Goal: Task Accomplishment & Management: Manage account settings

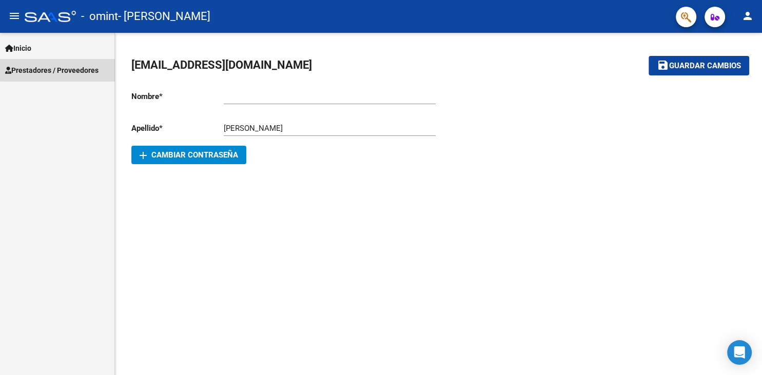
click at [71, 69] on span "Prestadores / Proveedores" at bounding box center [51, 70] width 93 height 11
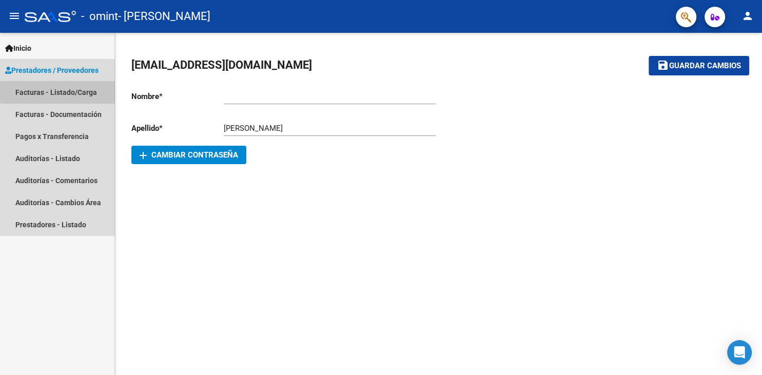
click at [77, 89] on link "Facturas - Listado/Carga" at bounding box center [57, 92] width 114 height 22
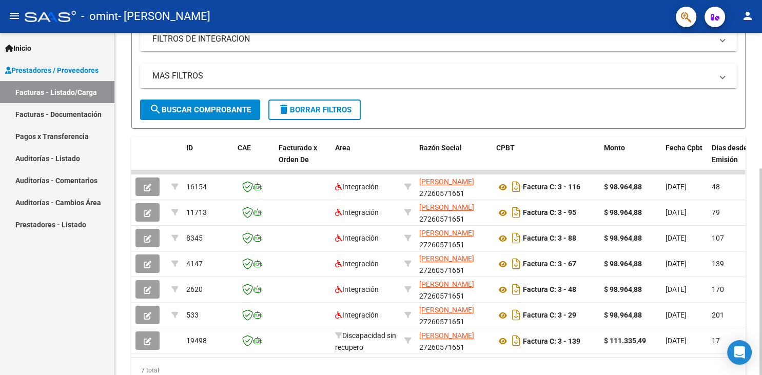
scroll to position [185, 0]
click at [761, 191] on div at bounding box center [760, 271] width 3 height 207
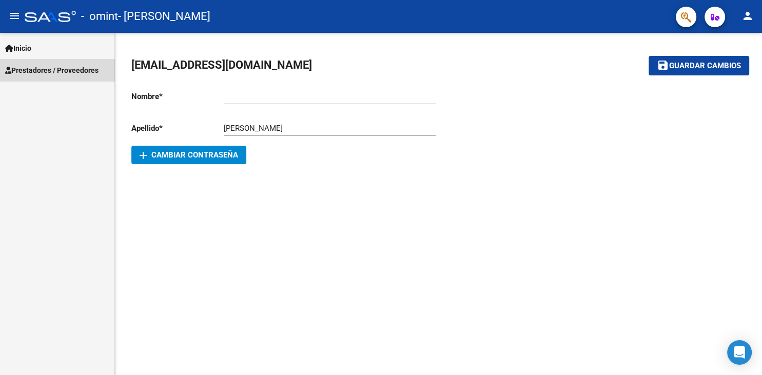
click at [71, 71] on span "Prestadores / Proveedores" at bounding box center [51, 70] width 93 height 11
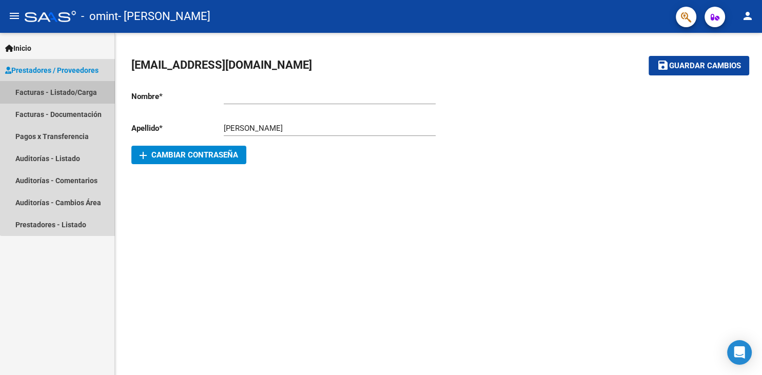
click at [73, 92] on link "Facturas - Listado/Carga" at bounding box center [57, 92] width 114 height 22
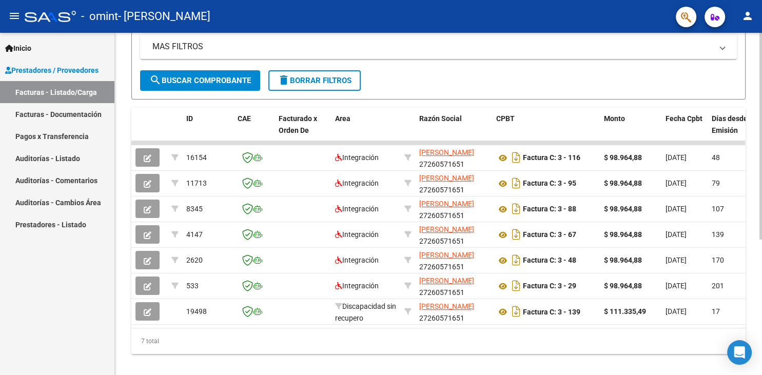
scroll to position [220, 0]
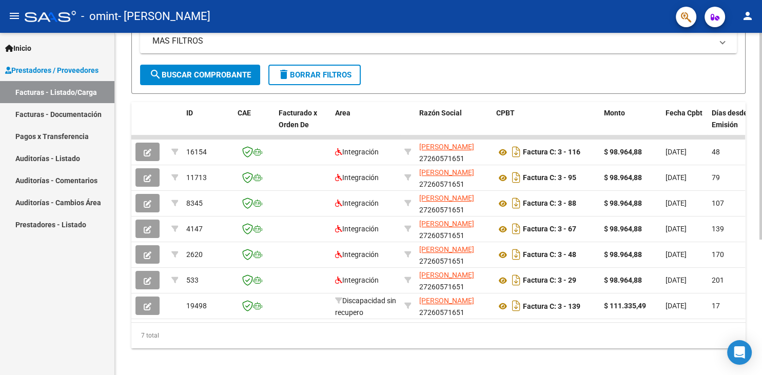
click at [761, 206] on div at bounding box center [760, 136] width 3 height 207
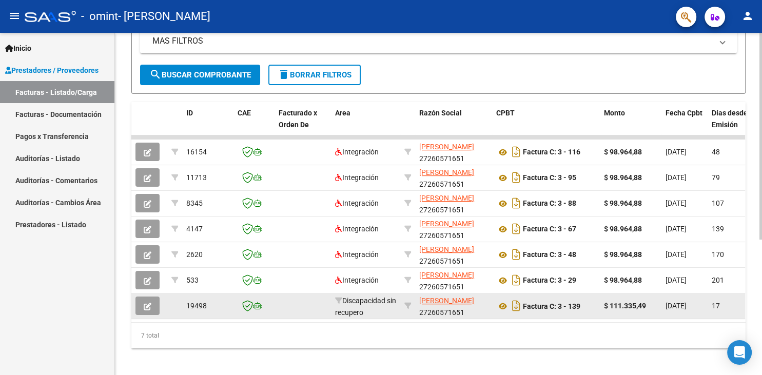
click at [380, 309] on div "Discapacidad sin recupero" at bounding box center [365, 306] width 61 height 22
click at [148, 305] on icon "button" at bounding box center [148, 307] width 8 height 8
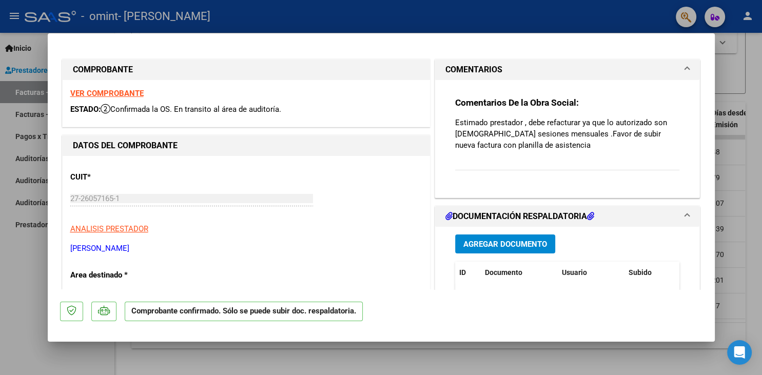
click at [708, 54] on mat-dialog-content "COMPROBANTE VER COMPROBANTE ESTADO: Confirmada la OS. En transito al área de au…" at bounding box center [381, 168] width 667 height 244
click at [685, 69] on span at bounding box center [687, 70] width 4 height 12
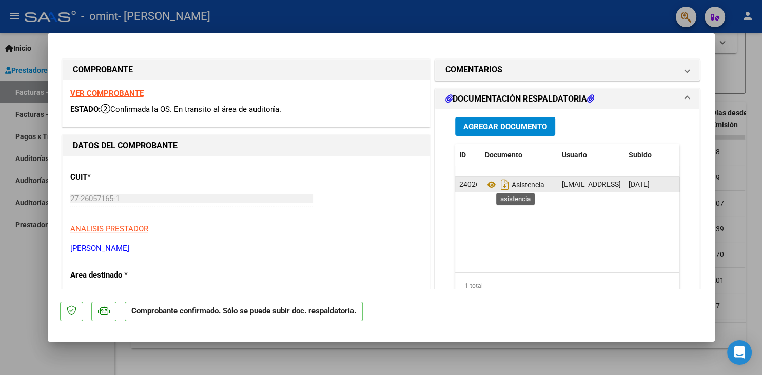
click at [539, 184] on span "Asistencia" at bounding box center [514, 185] width 59 height 8
click at [502, 182] on icon "Descargar documento" at bounding box center [504, 184] width 13 height 16
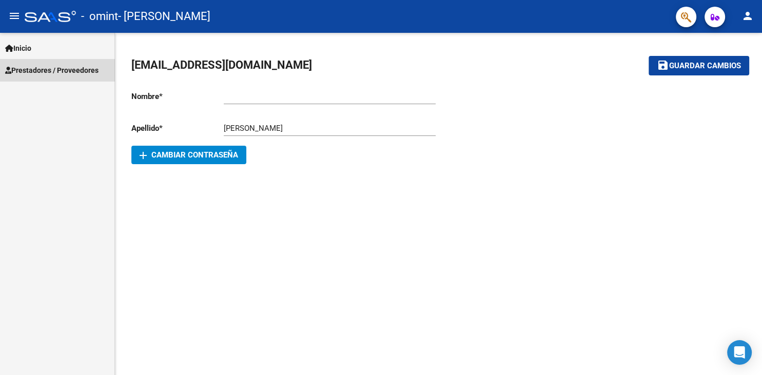
click at [76, 75] on span "Prestadores / Proveedores" at bounding box center [51, 70] width 93 height 11
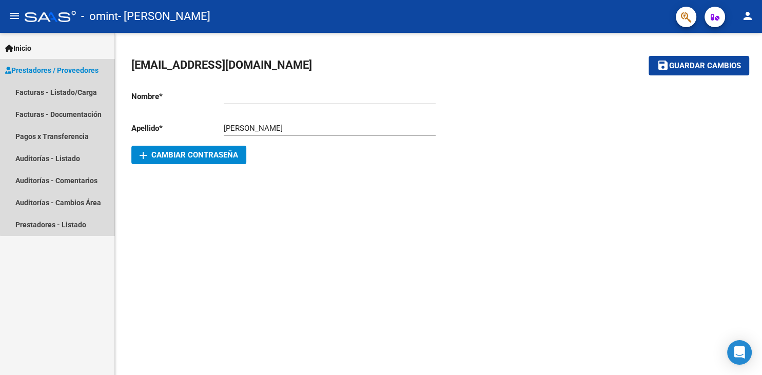
click at [81, 70] on span "Prestadores / Proveedores" at bounding box center [51, 70] width 93 height 11
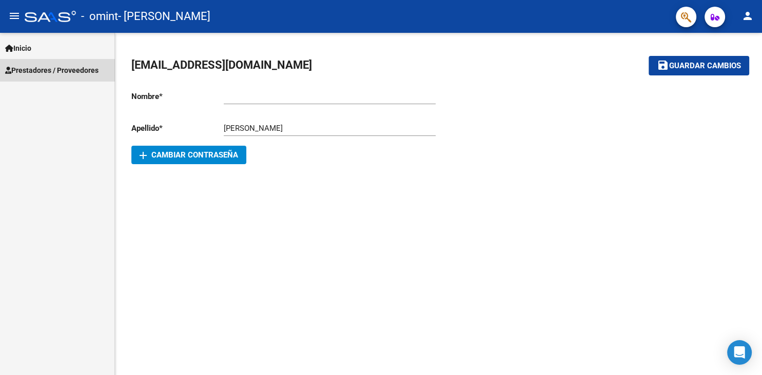
click at [81, 70] on span "Prestadores / Proveedores" at bounding box center [51, 70] width 93 height 11
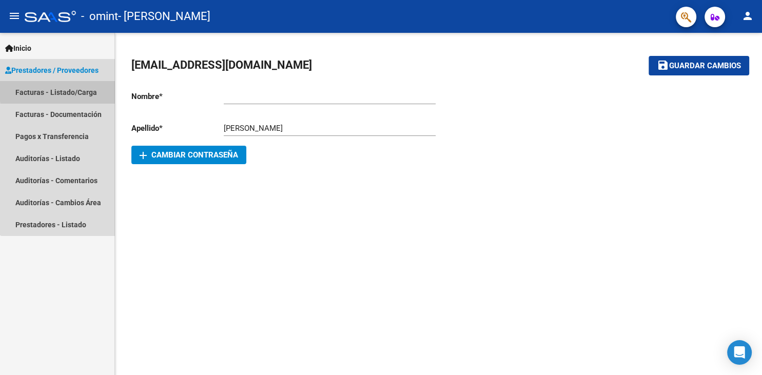
click at [78, 89] on link "Facturas - Listado/Carga" at bounding box center [57, 92] width 114 height 22
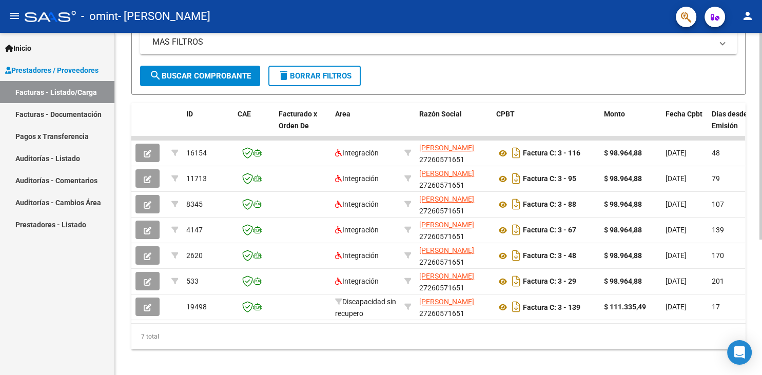
scroll to position [224, 0]
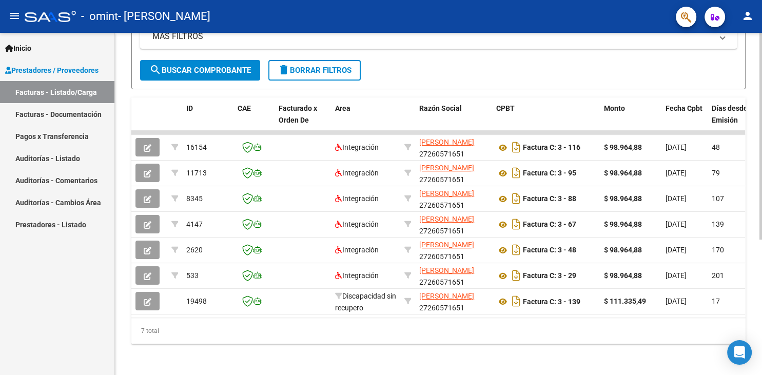
click at [761, 215] on div at bounding box center [760, 136] width 3 height 207
click at [755, 192] on div "Video tutorial PRESTADORES -> Listado de CPBTs Emitidos por Prestadores / Prove…" at bounding box center [439, 93] width 649 height 568
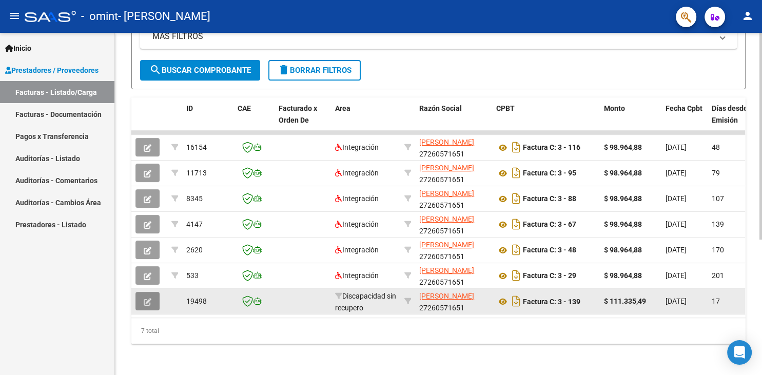
click at [144, 300] on icon "button" at bounding box center [148, 302] width 8 height 8
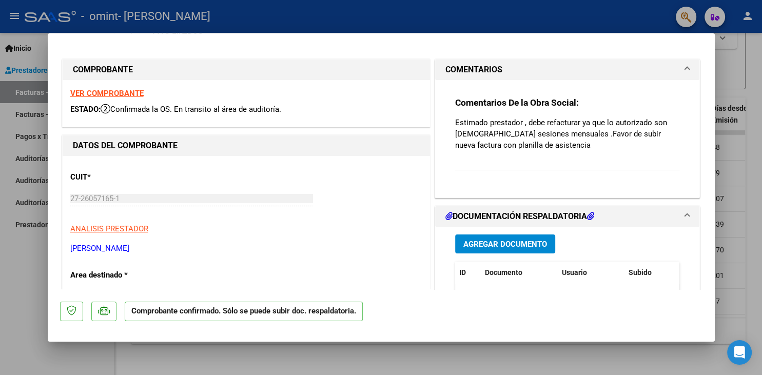
click at [30, 297] on div at bounding box center [381, 187] width 762 height 375
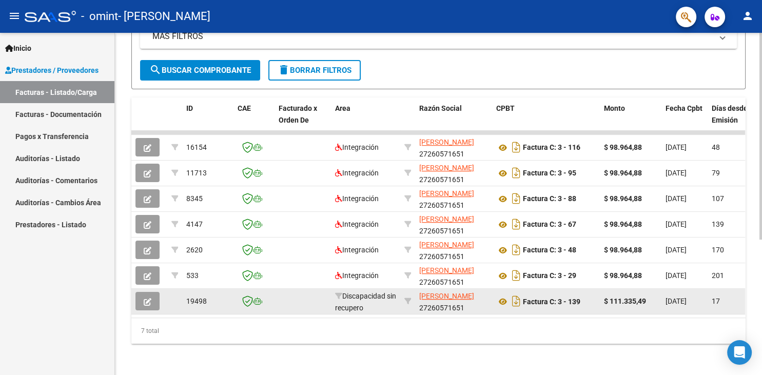
click at [148, 303] on icon "button" at bounding box center [148, 302] width 8 height 8
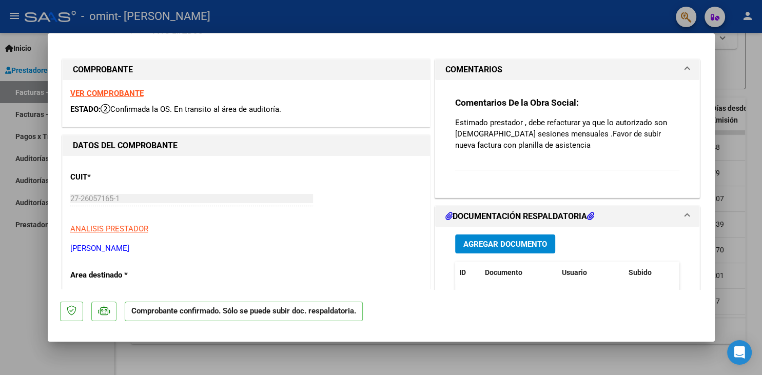
click at [29, 268] on div at bounding box center [381, 187] width 762 height 375
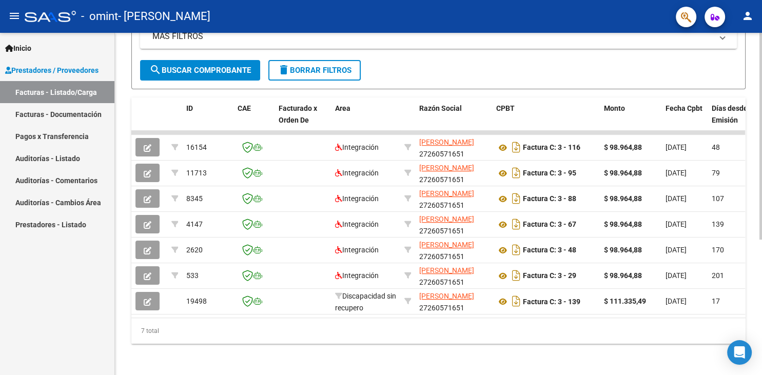
click at [761, 203] on div at bounding box center [760, 136] width 3 height 207
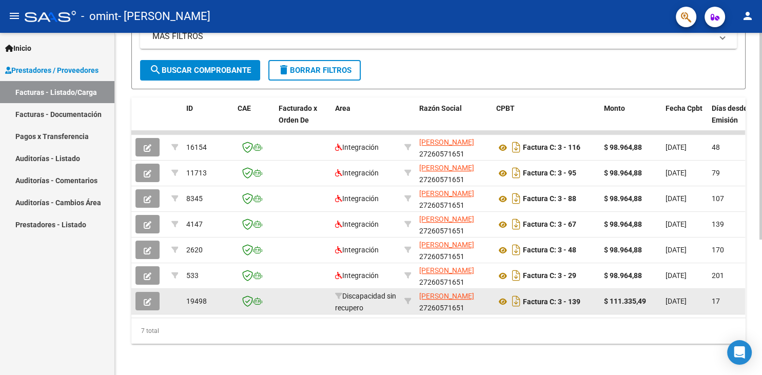
click at [620, 301] on strong "$ 111.335,49" at bounding box center [625, 301] width 42 height 8
click at [515, 301] on icon "Descargar documento" at bounding box center [515, 301] width 13 height 16
